Goal: Task Accomplishment & Management: Manage account settings

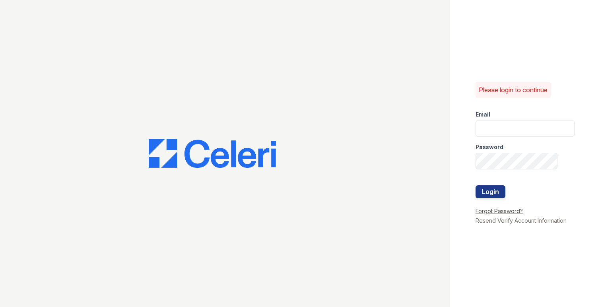
click at [498, 212] on link "Forgot Password?" at bounding box center [499, 211] width 47 height 7
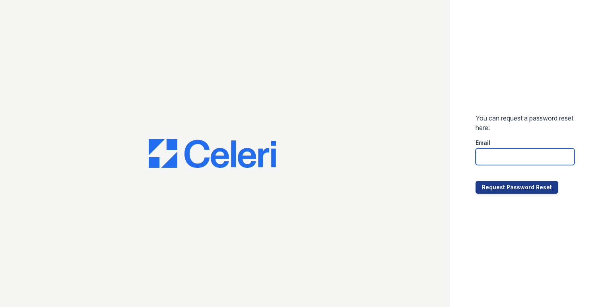
click at [492, 160] on input "email" at bounding box center [525, 156] width 99 height 17
paste input "[EMAIL_ADDRESS][DOMAIN_NAME]"
type input "[EMAIL_ADDRESS][DOMAIN_NAME]"
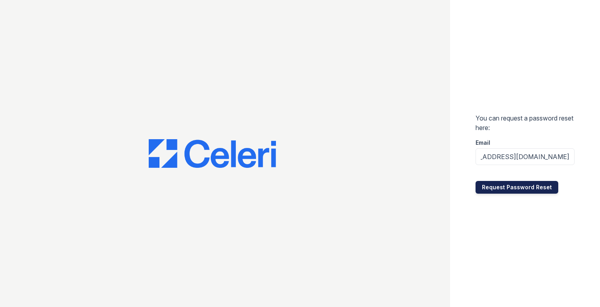
scroll to position [0, 0]
click at [500, 183] on button "Request Password Reset" at bounding box center [517, 187] width 83 height 13
